Goal: Browse casually

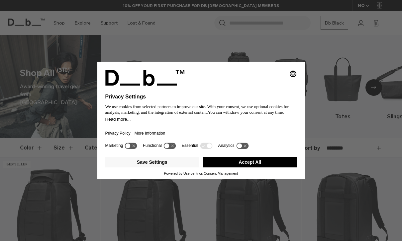
click at [285, 165] on button "Accept All" at bounding box center [250, 162] width 94 height 11
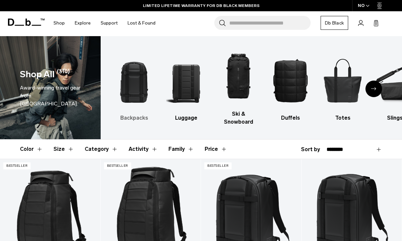
click at [136, 89] on img "1 / 10" at bounding box center [134, 80] width 41 height 61
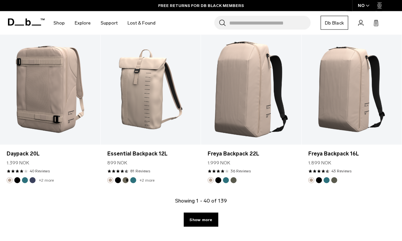
scroll to position [1577, 0]
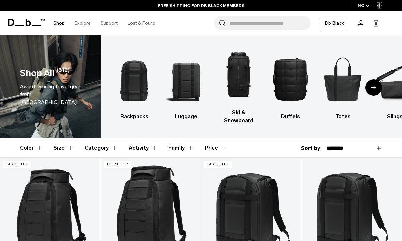
click at [87, 71] on body "Skip to content BUY NOW, PAY LATER WITH KLARNA 10% OFF YOUR FIRST PURCHASE FOR …" at bounding box center [201, 120] width 402 height 241
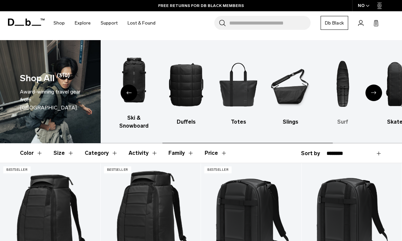
click at [348, 88] on img "7 / 10" at bounding box center [342, 84] width 41 height 61
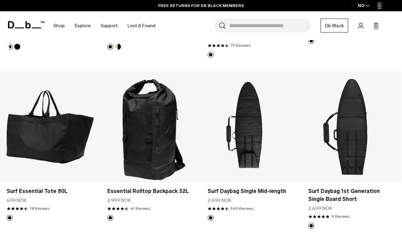
scroll to position [257, 0]
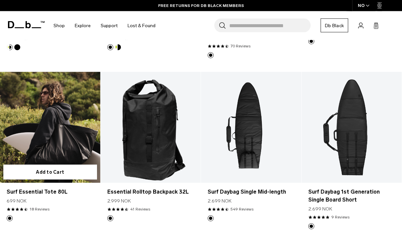
click at [40, 132] on link "Surf Essential Tote 80L" at bounding box center [50, 127] width 100 height 111
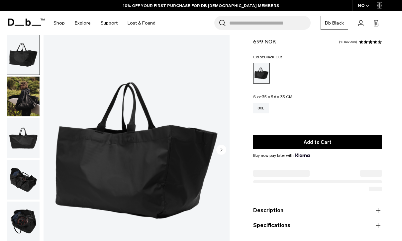
click at [25, 130] on img "button" at bounding box center [23, 138] width 32 height 40
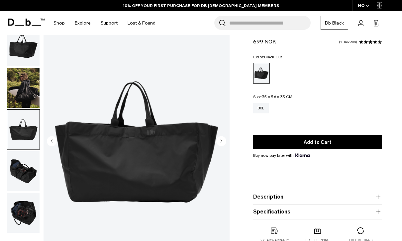
click at [17, 171] on img "button" at bounding box center [23, 171] width 32 height 40
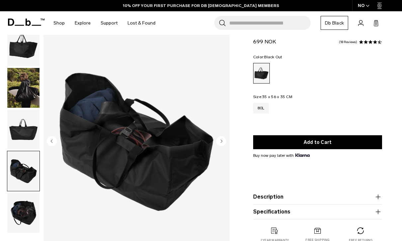
click at [21, 213] on img "button" at bounding box center [23, 213] width 32 height 40
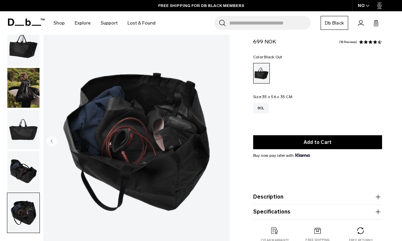
click at [21, 142] on img "button" at bounding box center [23, 130] width 32 height 40
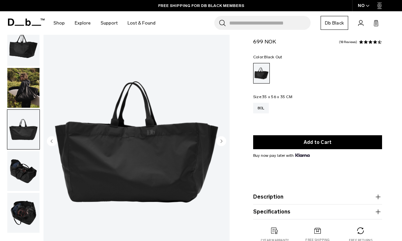
click at [25, 105] on img "button" at bounding box center [23, 88] width 32 height 40
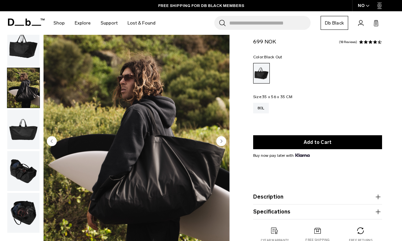
click at [20, 53] on img "button" at bounding box center [23, 46] width 32 height 40
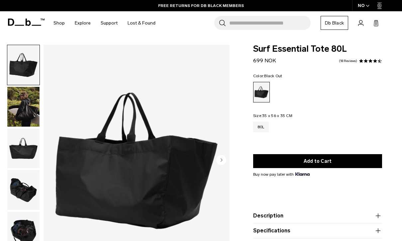
click at [13, 21] on icon at bounding box center [11, 22] width 6 height 7
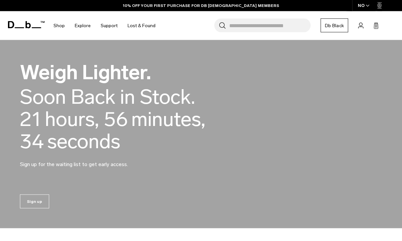
scroll to position [411, 0]
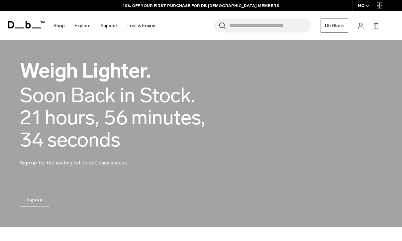
click at [51, 81] on h2 "Weigh Lighter." at bounding box center [128, 71] width 216 height 20
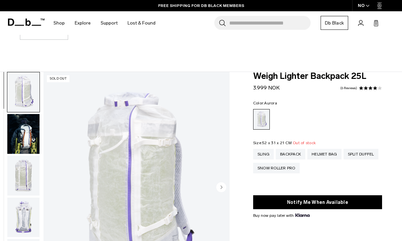
click at [22, 168] on img "button" at bounding box center [23, 176] width 32 height 40
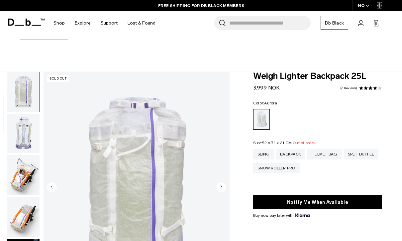
click at [26, 130] on img "button" at bounding box center [23, 134] width 32 height 40
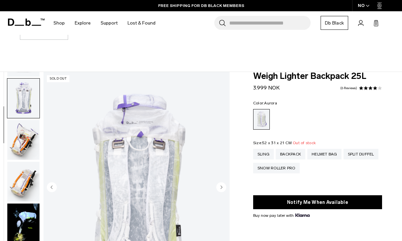
scroll to position [126, 0]
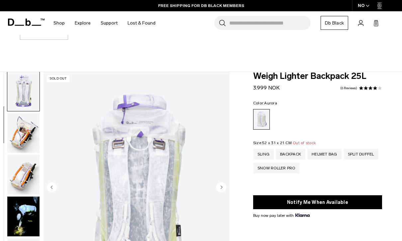
click at [21, 177] on img "button" at bounding box center [23, 175] width 32 height 40
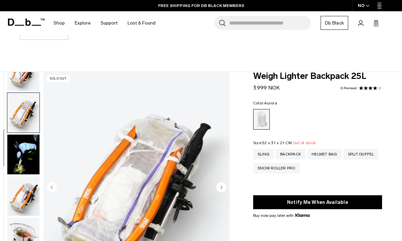
click at [21, 175] on img "button" at bounding box center [23, 155] width 32 height 40
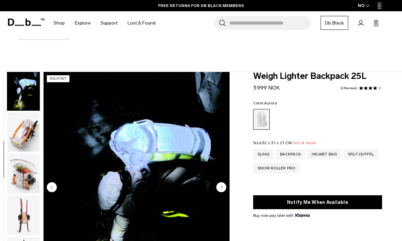
click at [21, 179] on img "button" at bounding box center [23, 174] width 32 height 40
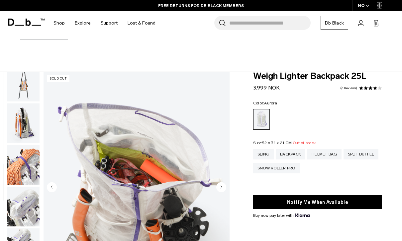
click at [21, 180] on img "button" at bounding box center [23, 165] width 32 height 40
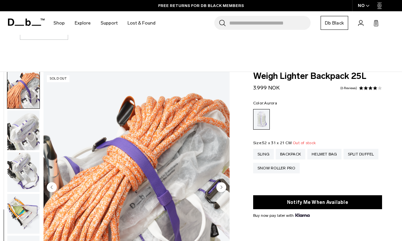
click at [22, 177] on img "button" at bounding box center [23, 172] width 32 height 40
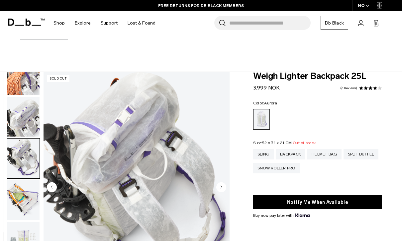
scroll to position [524, 0]
click at [20, 190] on img "button" at bounding box center [23, 201] width 32 height 40
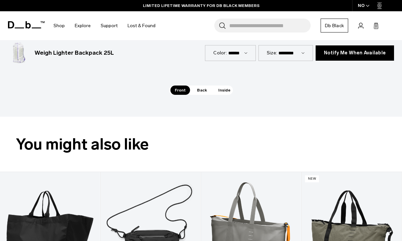
scroll to position [727, 0]
